Goal: Task Accomplishment & Management: Use online tool/utility

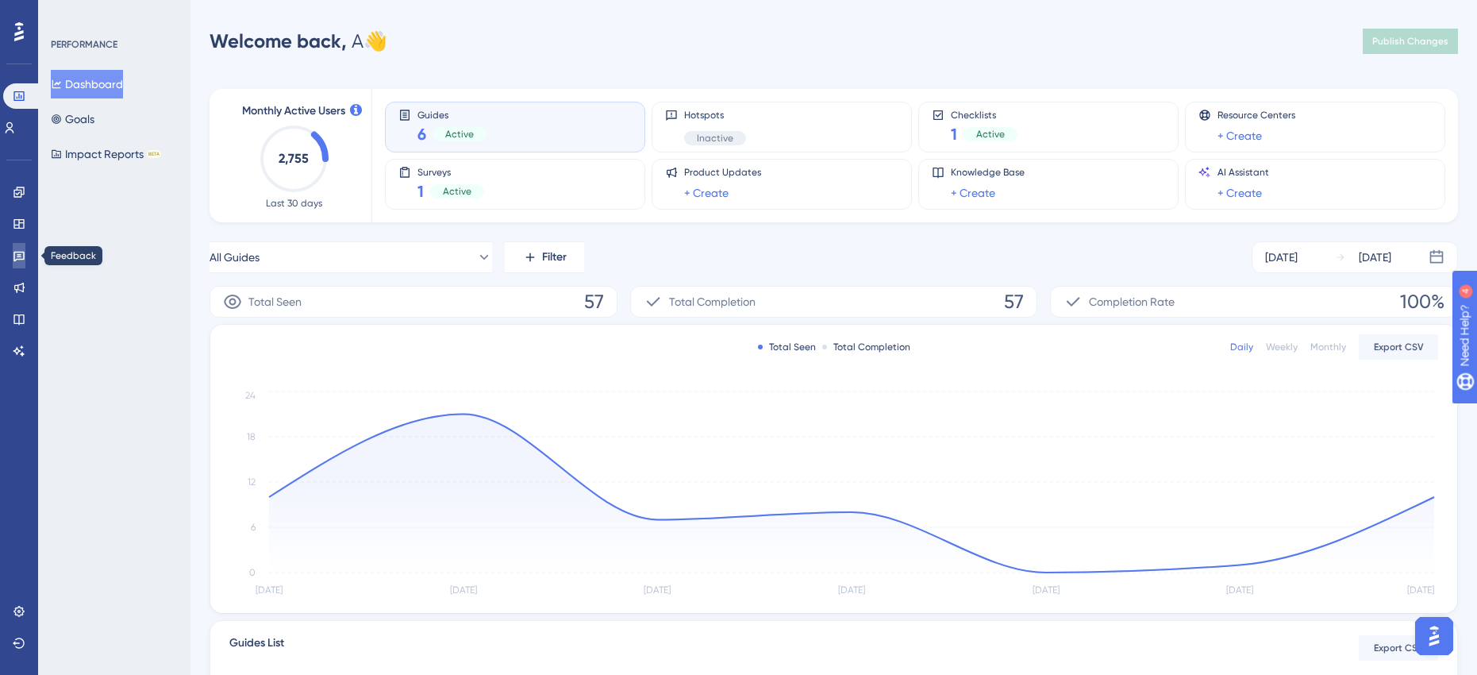
click at [20, 256] on icon at bounding box center [18, 257] width 11 height 10
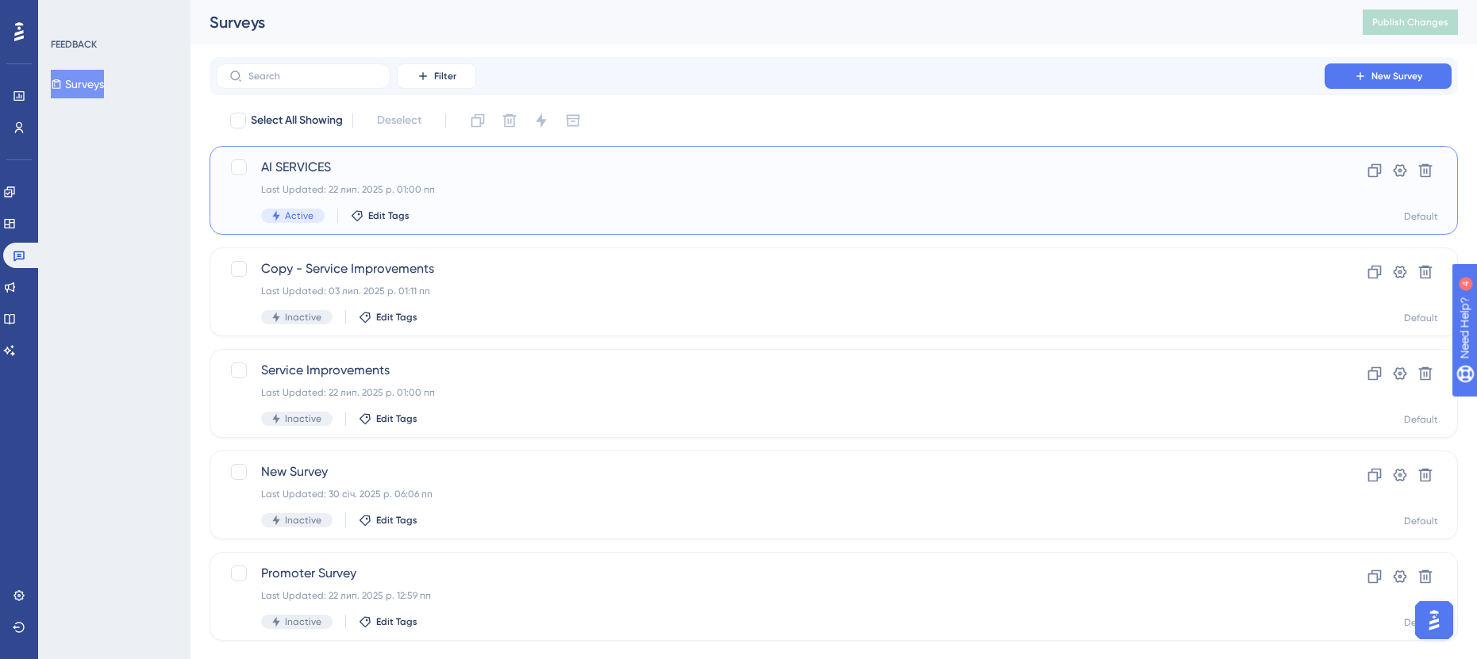
click at [598, 195] on div "Last Updated: 22 лип. 2025 р. 01:00 пп" at bounding box center [770, 189] width 1018 height 13
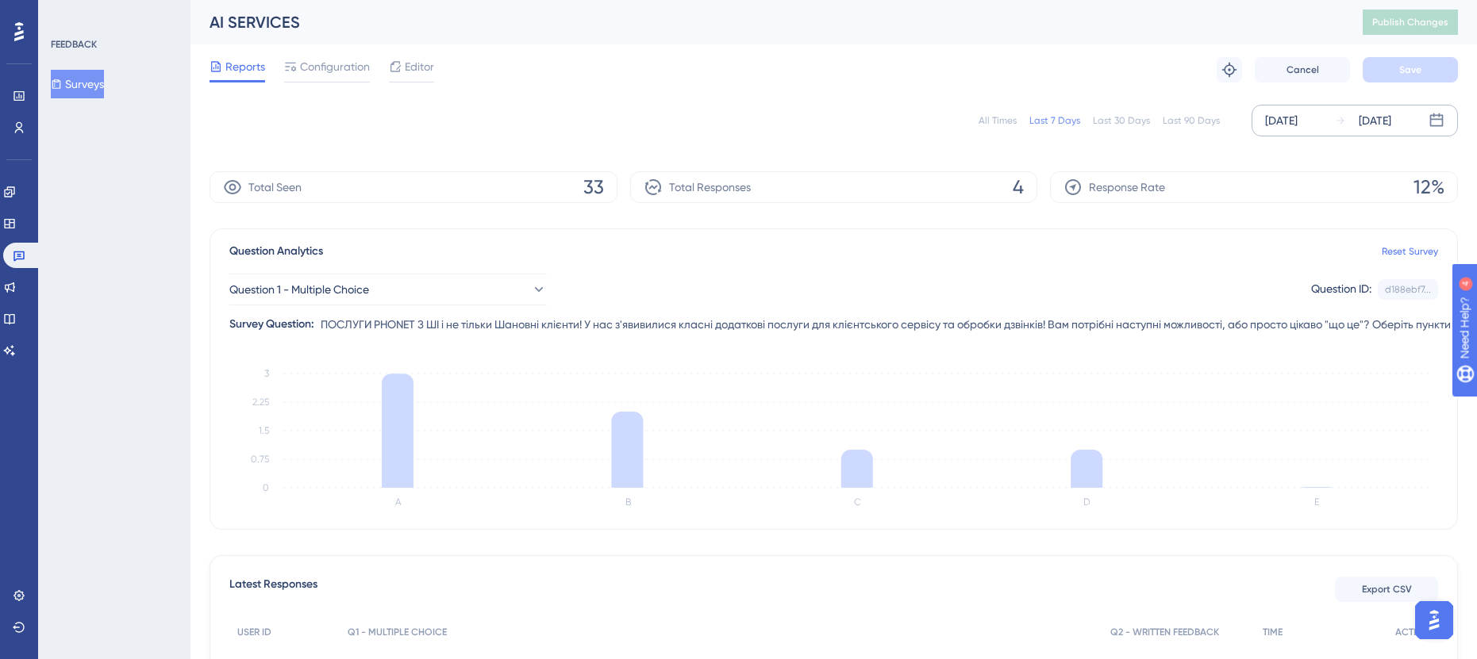
click at [1297, 125] on div "[DATE]" at bounding box center [1281, 120] width 33 height 19
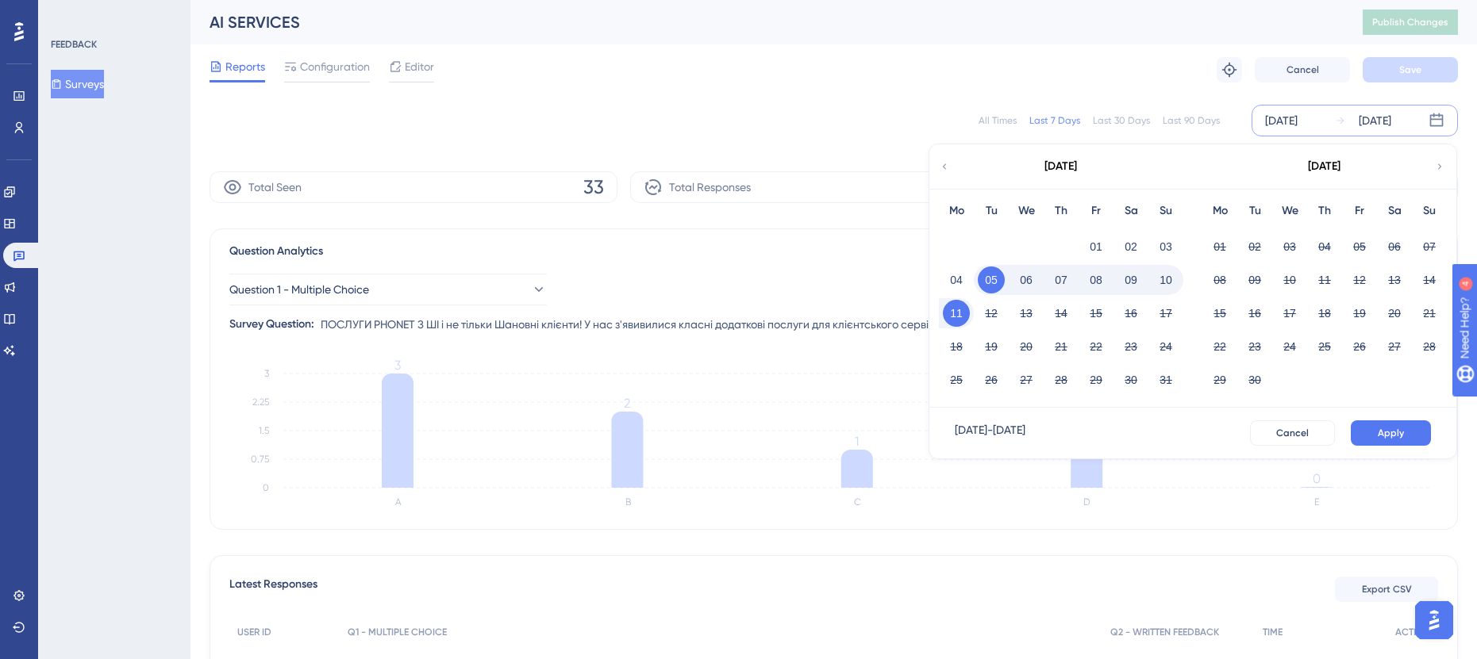
click at [1101, 279] on button "08" at bounding box center [1095, 280] width 27 height 27
click at [1378, 430] on button "Apply" at bounding box center [1391, 433] width 80 height 25
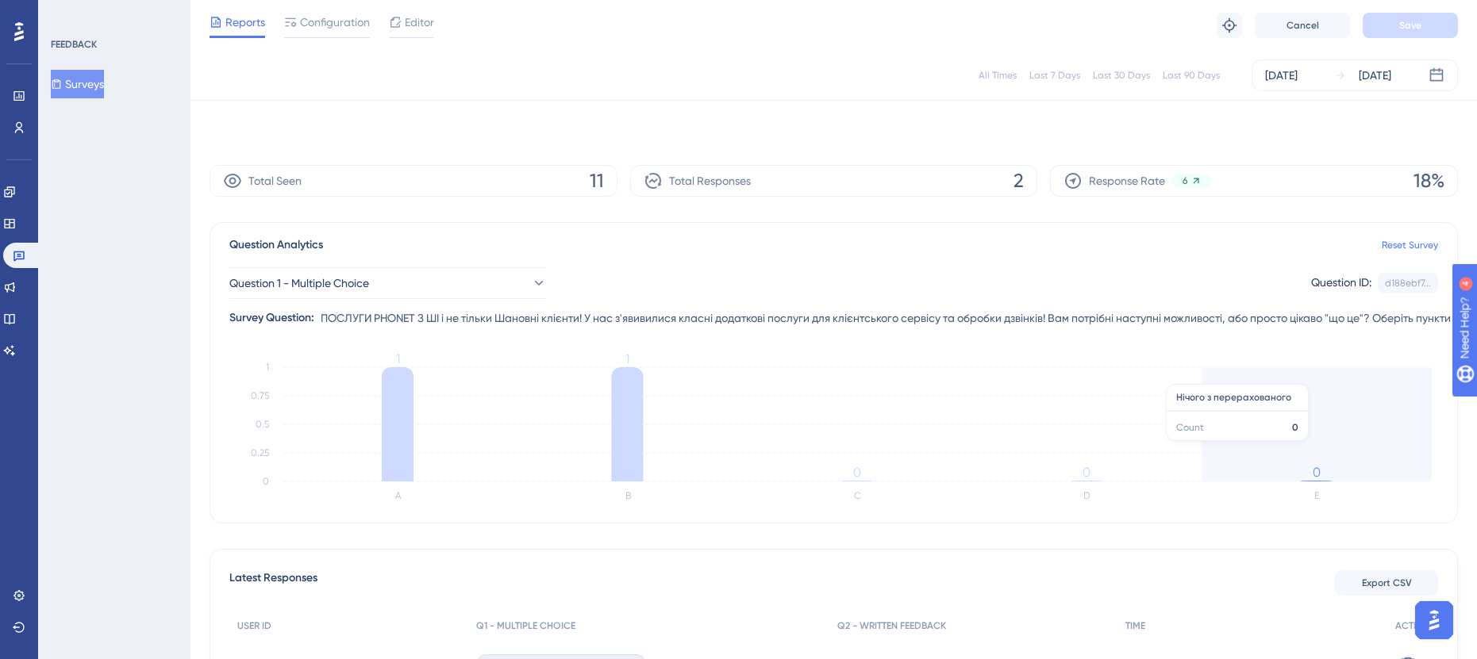
scroll to position [198, 0]
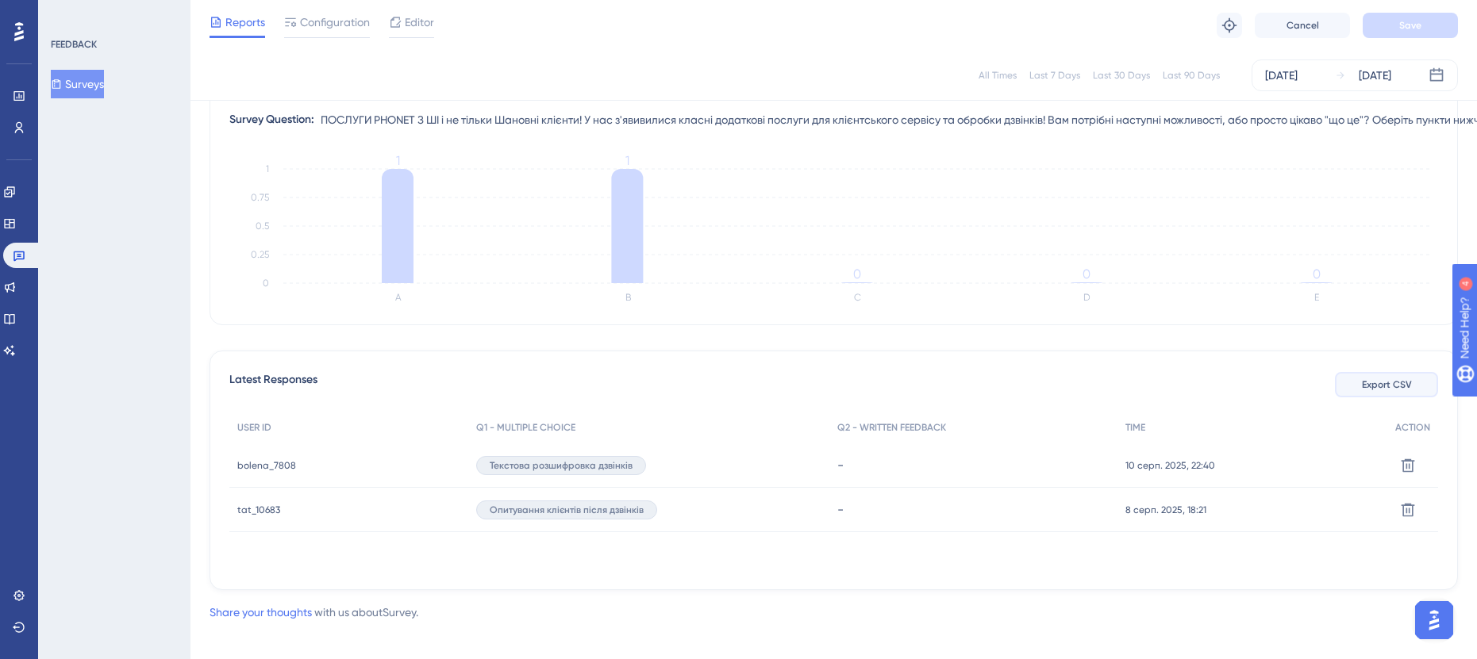
click at [1389, 389] on span "Export CSV" at bounding box center [1387, 385] width 50 height 13
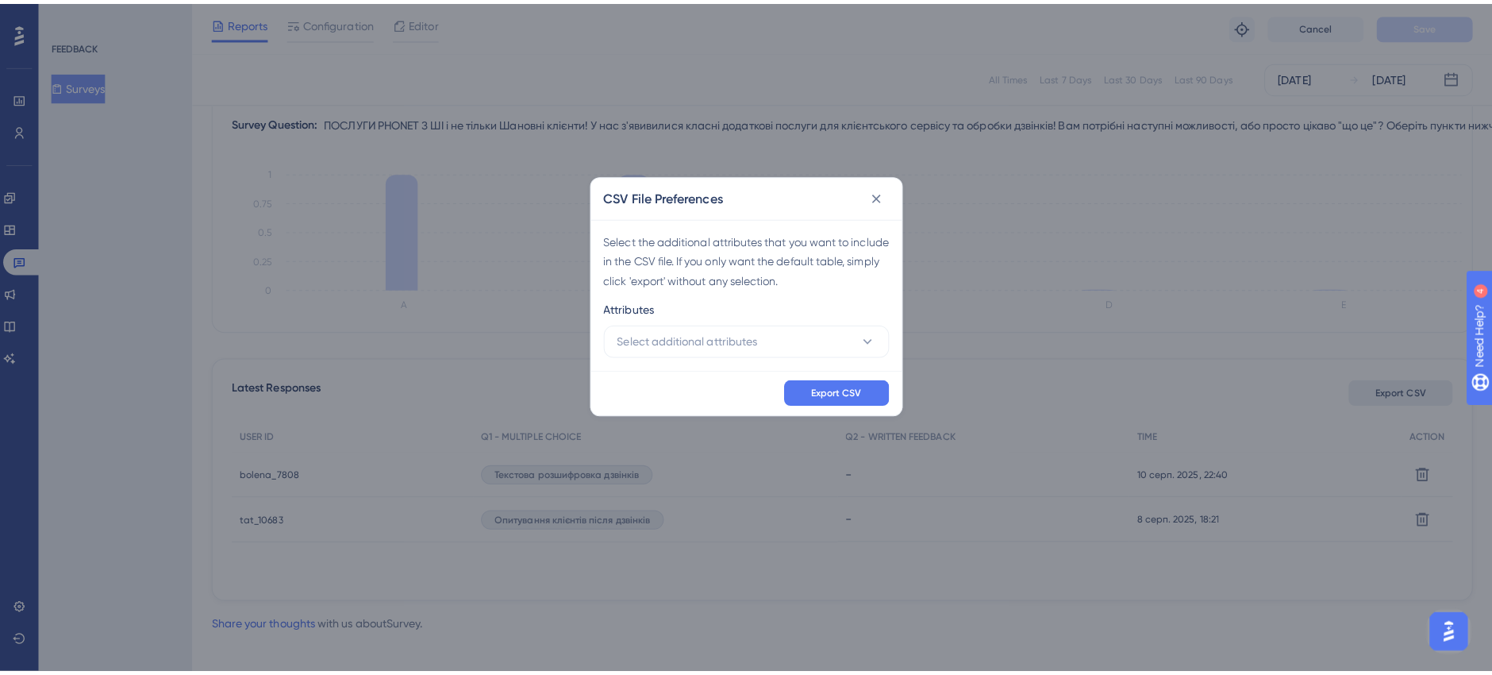
scroll to position [197, 0]
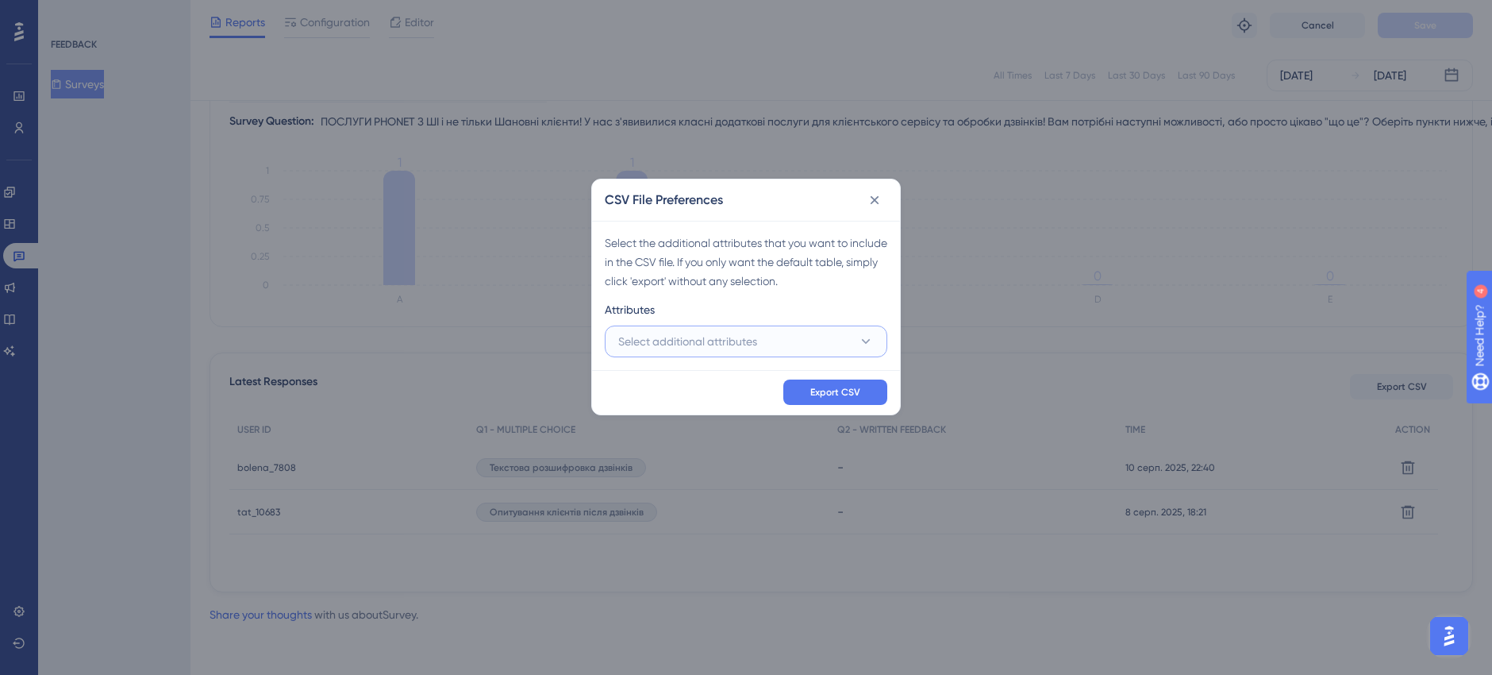
click at [706, 339] on span "Select additional attributes" at bounding box center [687, 341] width 139 height 19
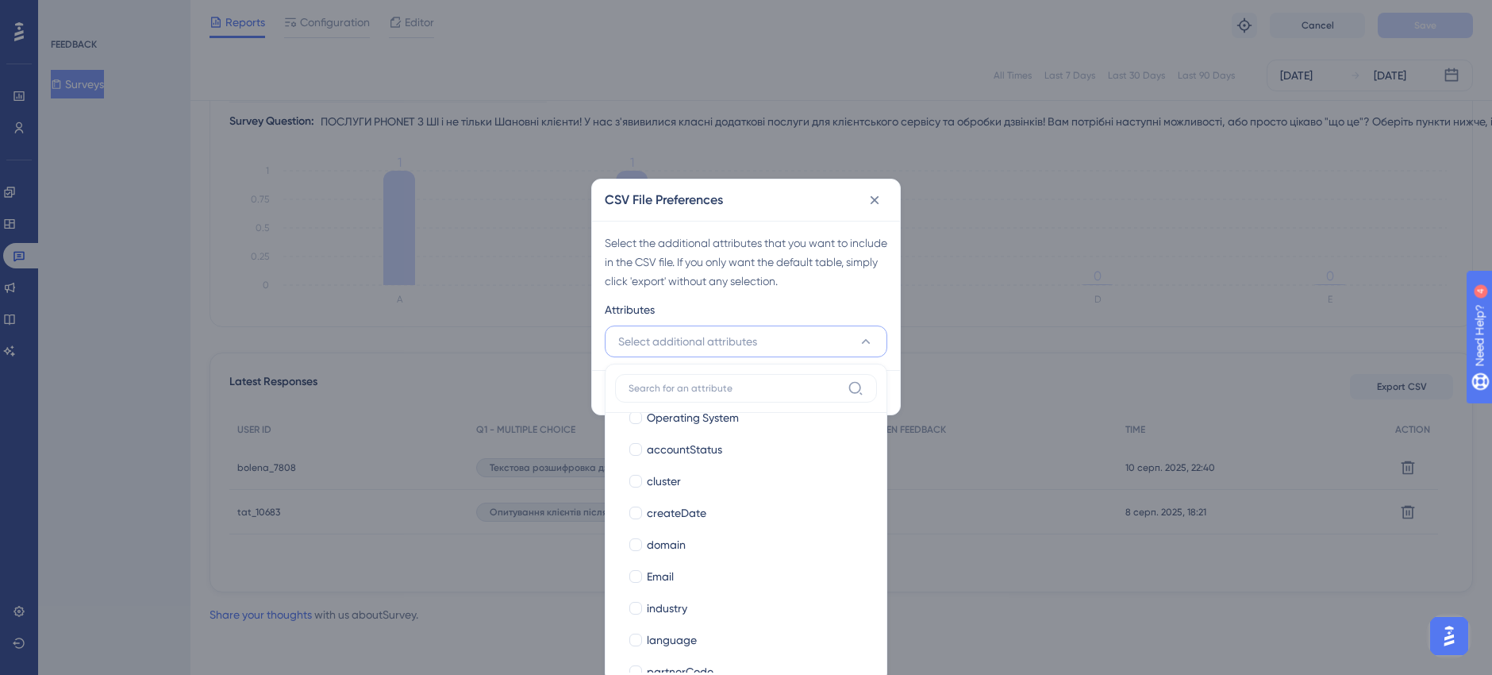
scroll to position [199, 0]
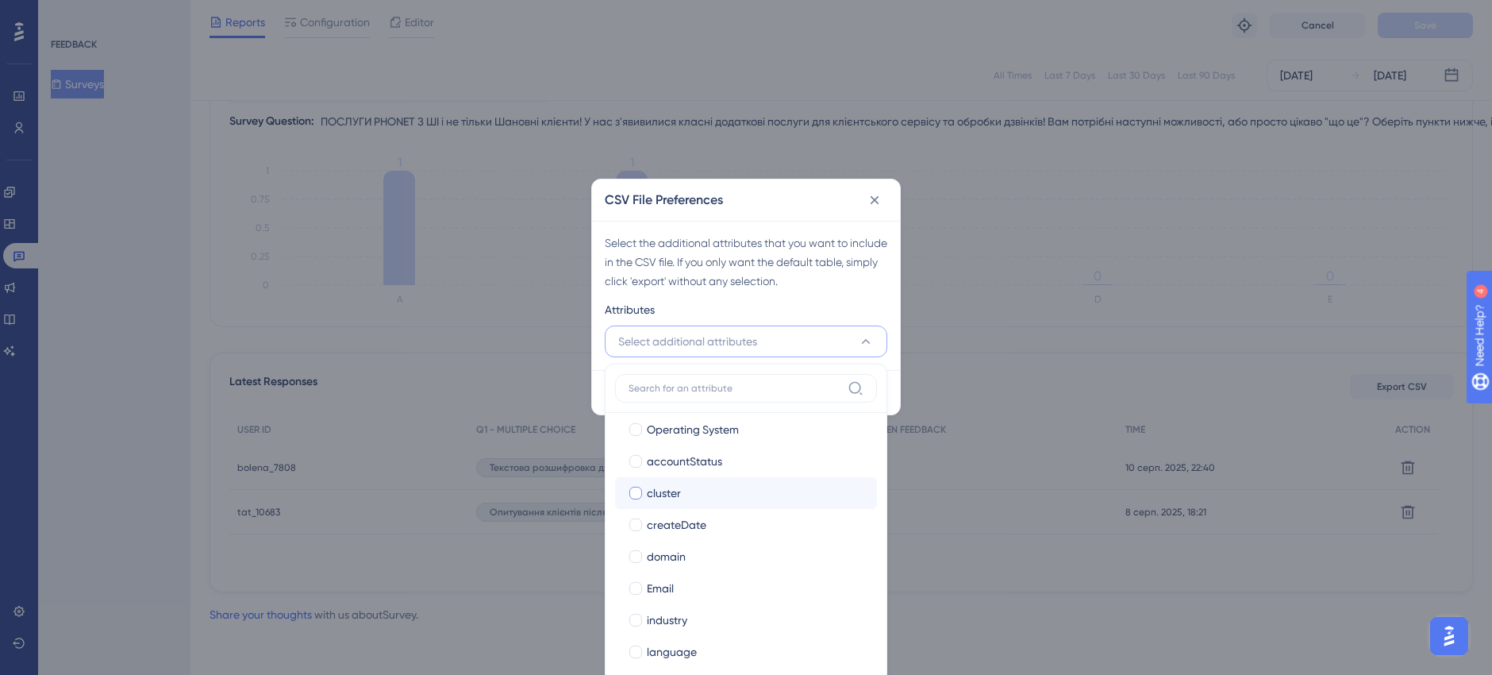
click at [628, 490] on div at bounding box center [636, 493] width 16 height 16
checkbox input "true"
click at [633, 557] on div at bounding box center [635, 556] width 13 height 13
checkbox input "true"
click at [636, 585] on div at bounding box center [635, 588] width 13 height 13
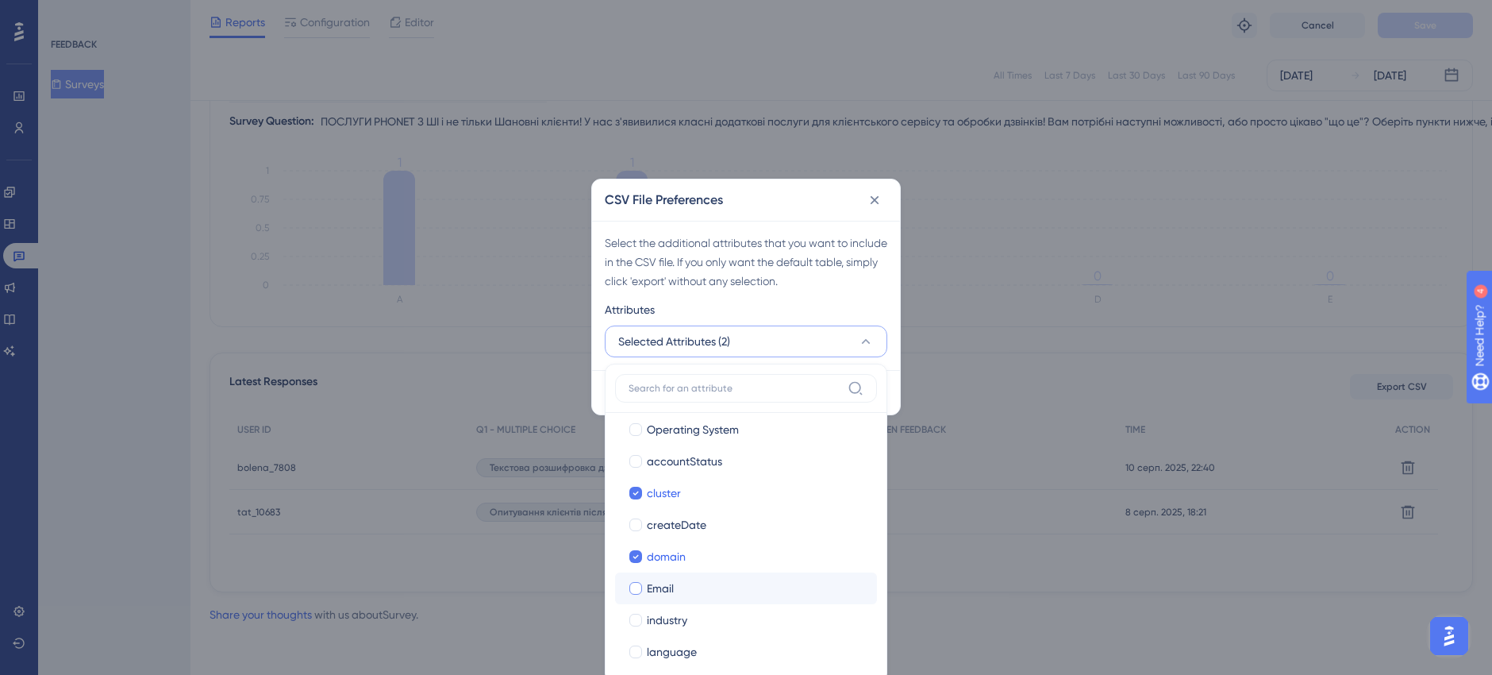
checkbox input "true"
click at [636, 619] on div at bounding box center [635, 619] width 13 height 13
checkbox input "true"
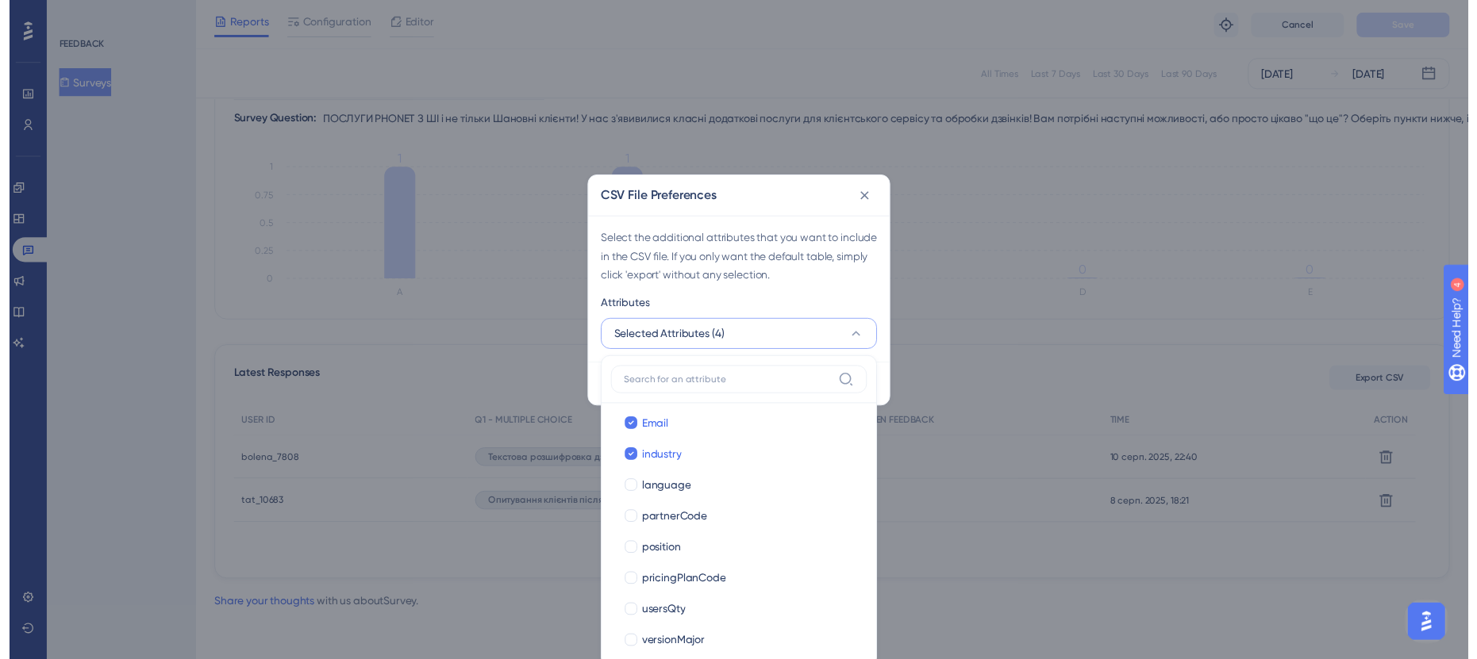
scroll to position [363, 0]
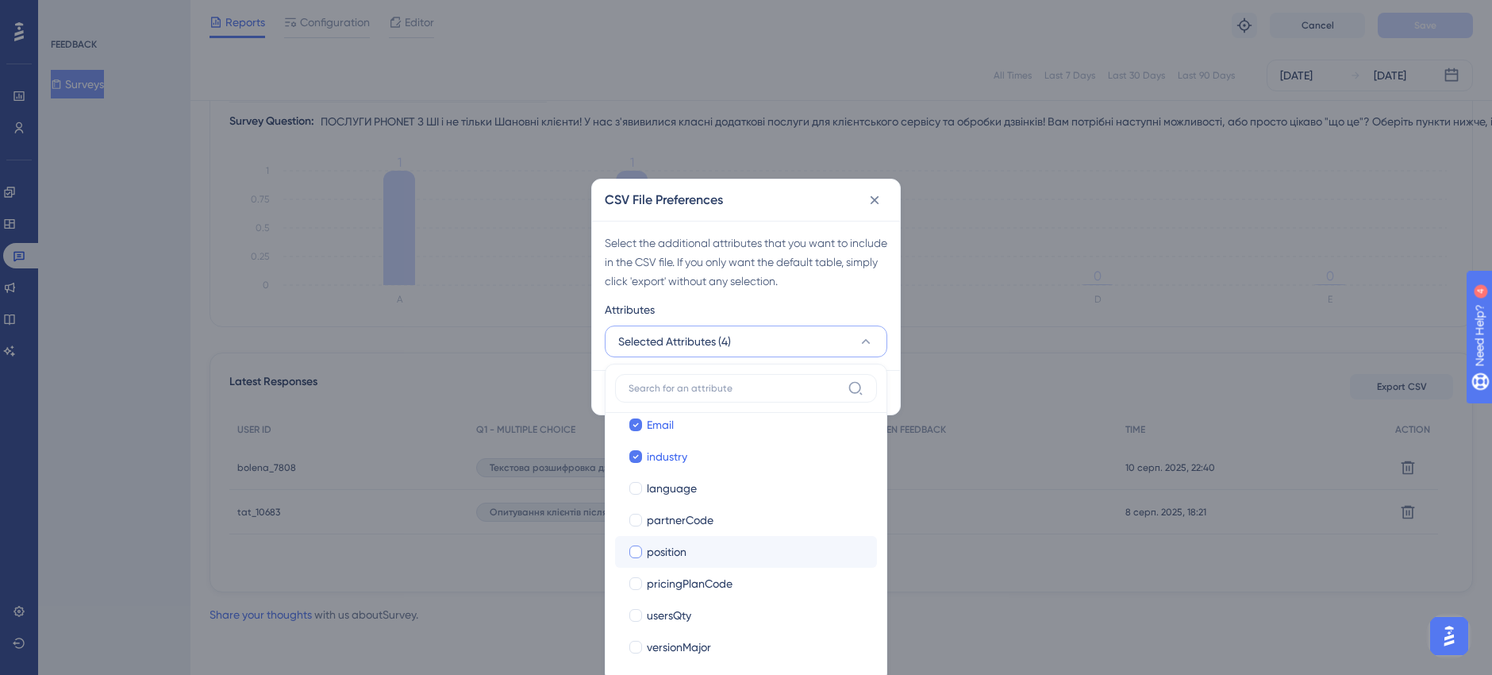
click at [631, 550] on div at bounding box center [635, 551] width 13 height 13
checkbox input "true"
click at [629, 611] on div at bounding box center [635, 615] width 13 height 13
checkbox input "true"
click at [882, 284] on div "Select the additional attributes that you want to include in the CSV file. If y…" at bounding box center [746, 261] width 283 height 57
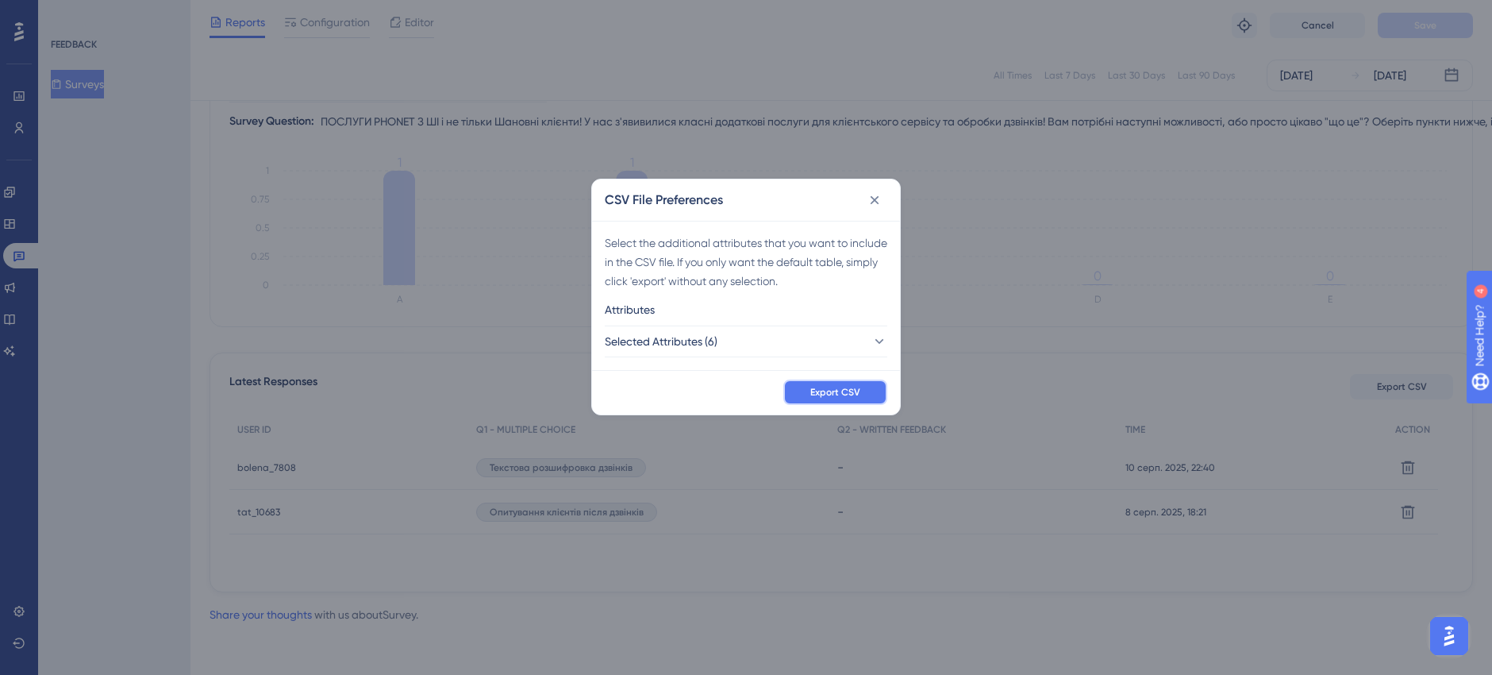
click at [862, 386] on button "Export CSV" at bounding box center [835, 391] width 104 height 25
